Goal: Navigation & Orientation: Find specific page/section

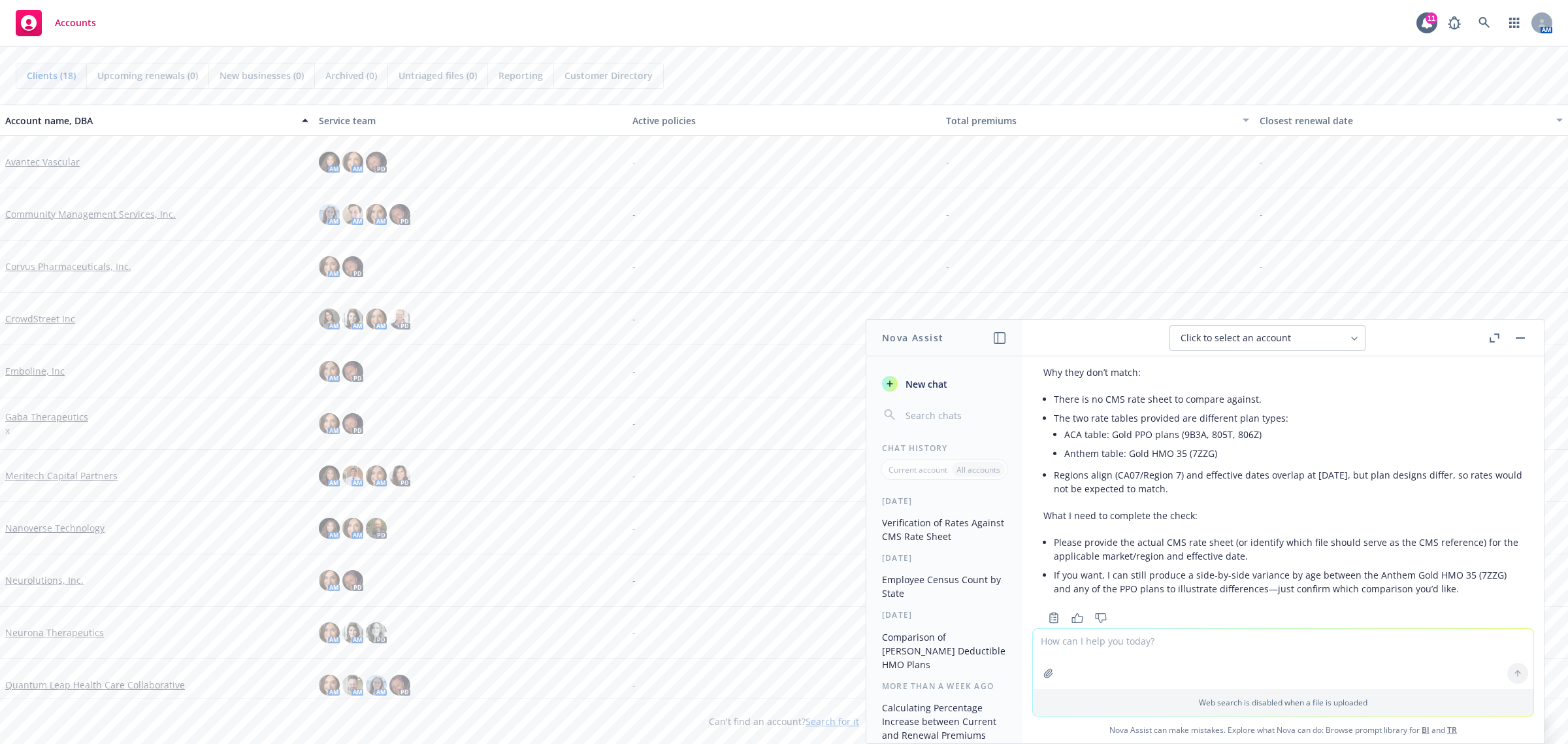
scroll to position [328, 0]
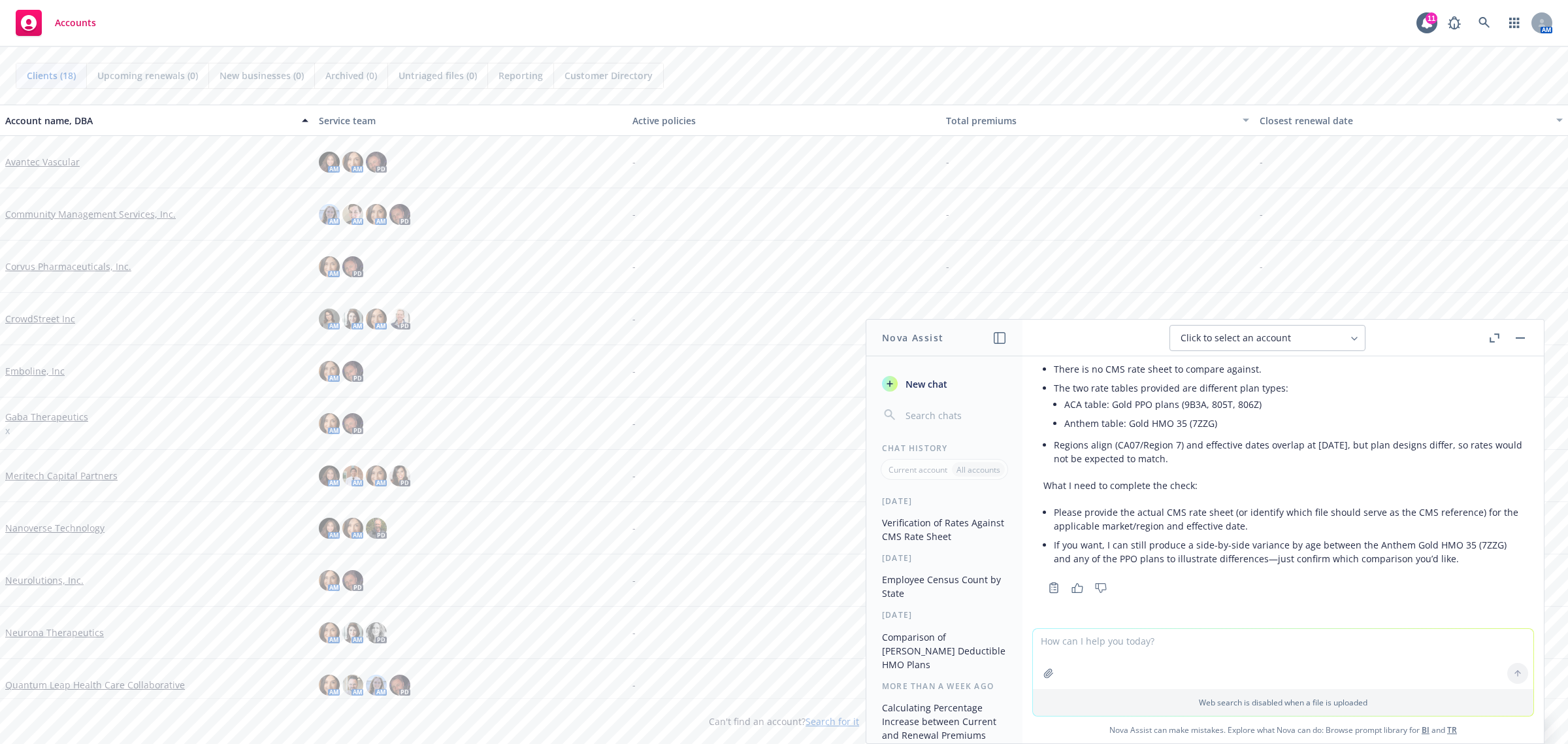
click at [1515, 334] on button "button" at bounding box center [1521, 338] width 16 height 16
